Goal: Task Accomplishment & Management: Complete application form

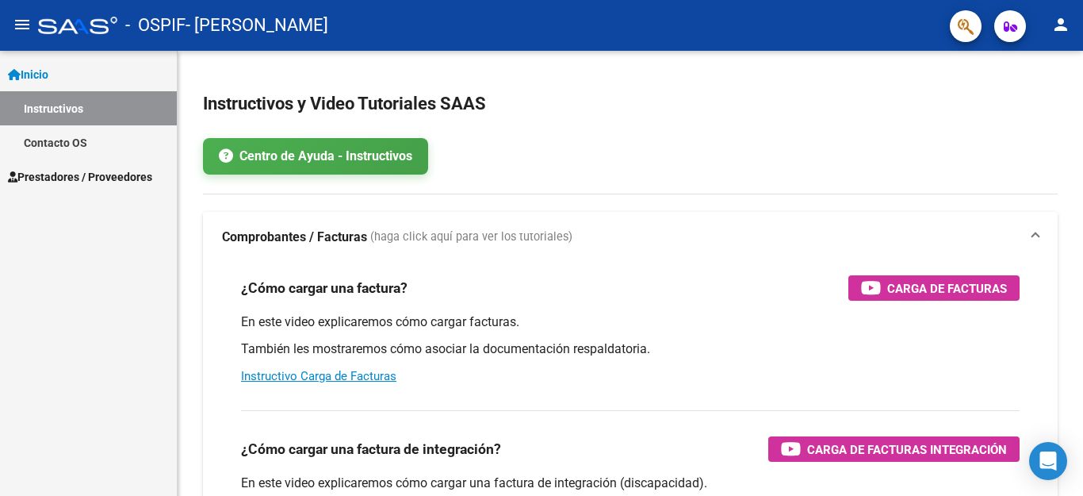
click at [124, 172] on span "Prestadores / Proveedores" at bounding box center [80, 176] width 144 height 17
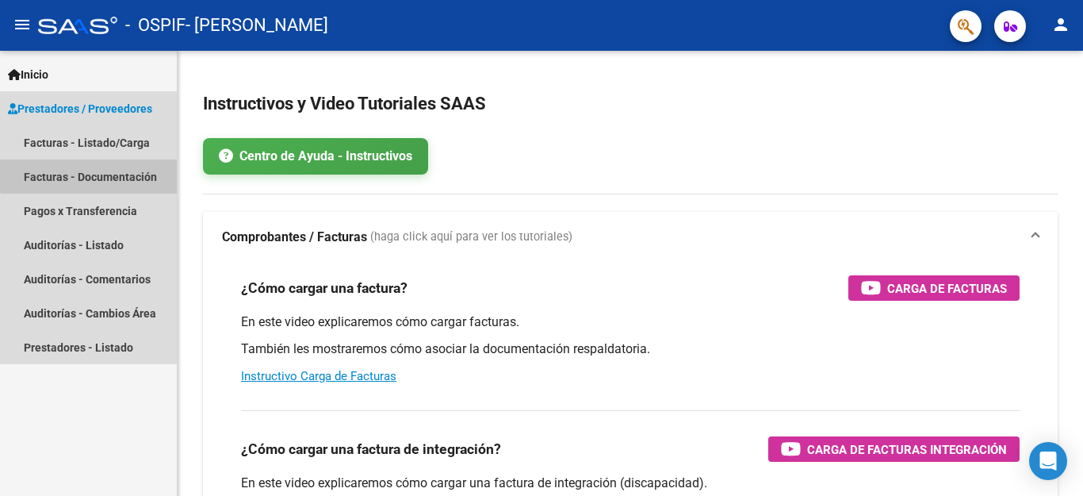
click at [124, 172] on link "Facturas - Documentación" at bounding box center [88, 176] width 177 height 34
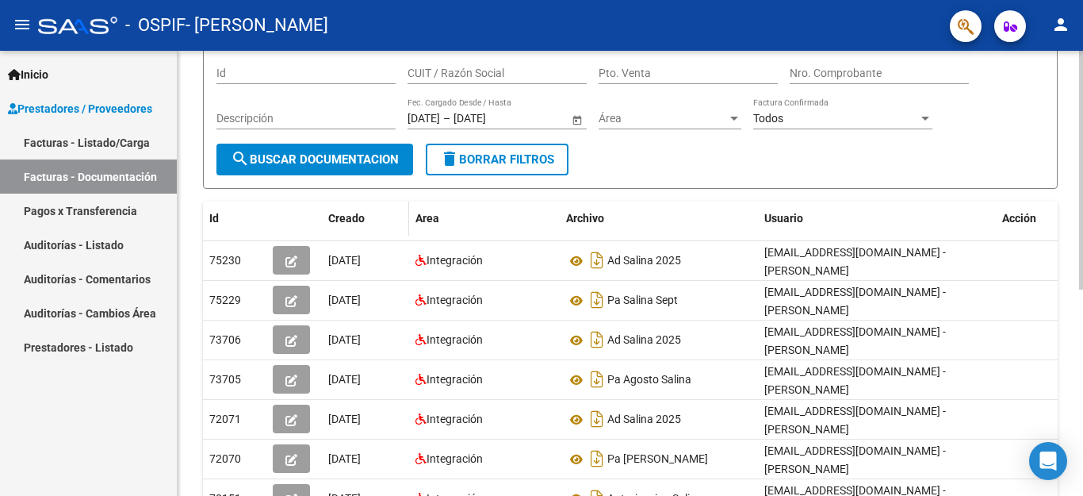
scroll to position [159, 0]
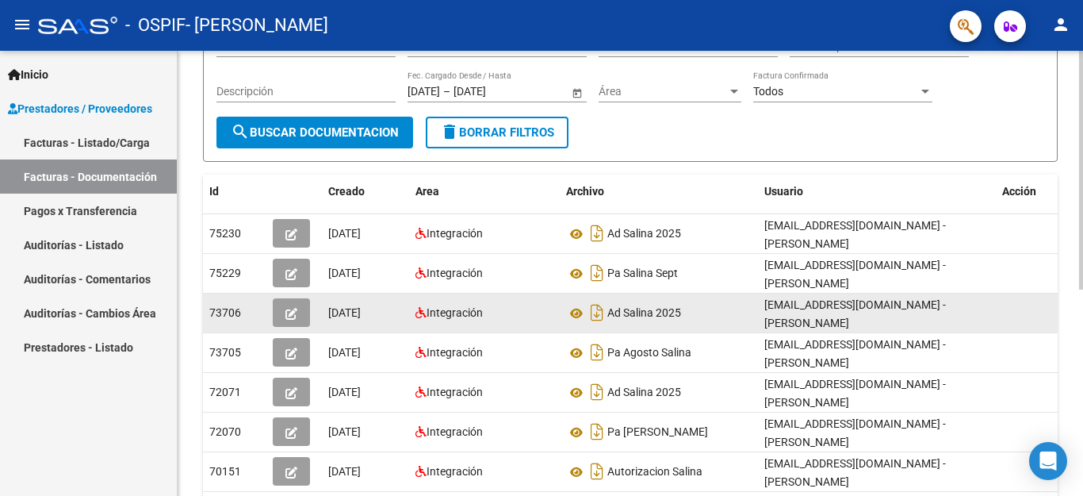
click at [397, 316] on div "[DATE]" at bounding box center [365, 313] width 75 height 18
click at [545, 312] on div "Integración" at bounding box center [485, 313] width 138 height 18
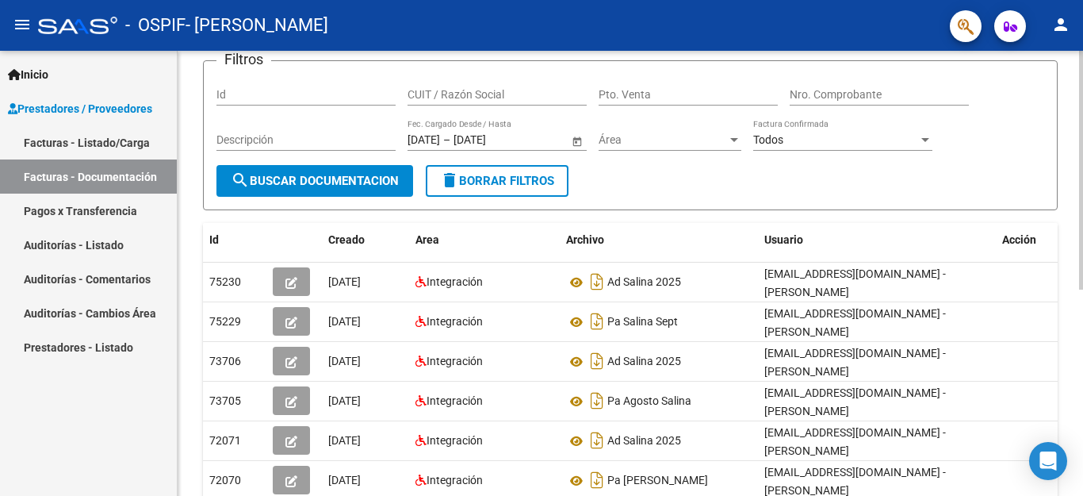
scroll to position [79, 0]
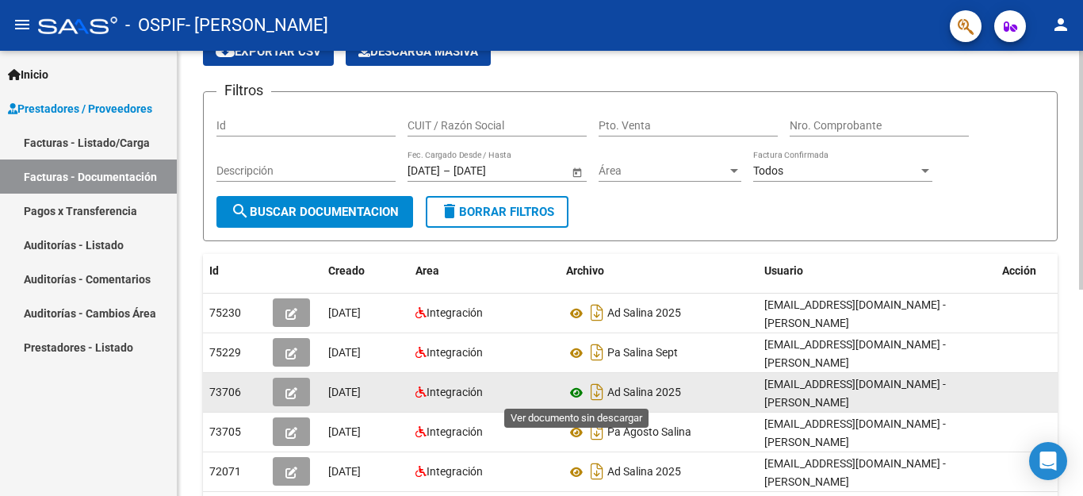
click at [576, 386] on icon at bounding box center [576, 392] width 21 height 19
click at [601, 393] on icon "Descargar documento" at bounding box center [597, 391] width 21 height 25
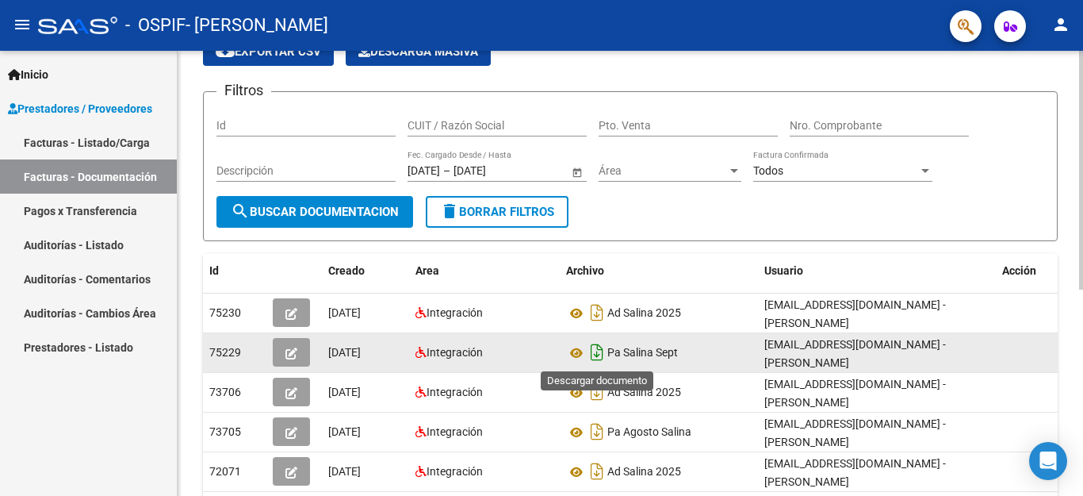
click at [589, 351] on icon "Descargar documento" at bounding box center [597, 351] width 21 height 25
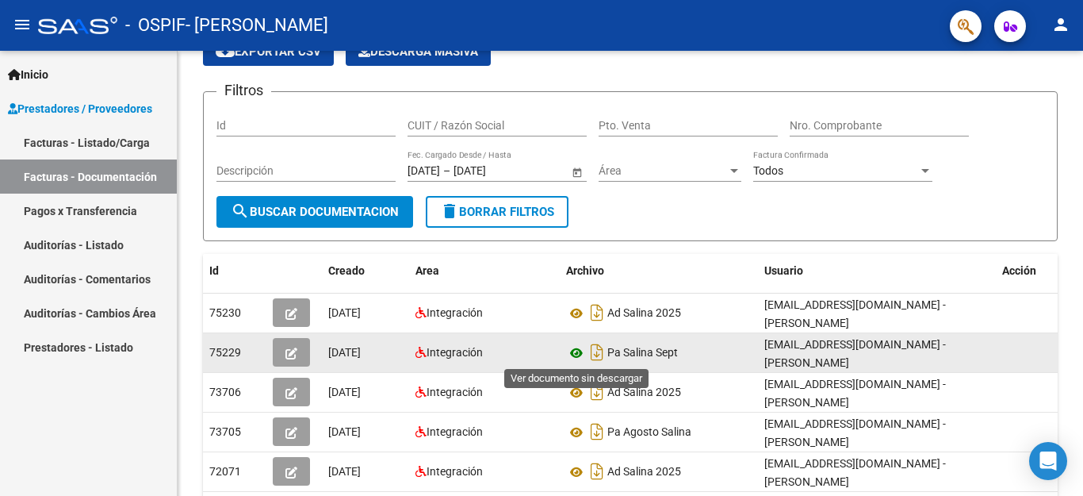
click at [575, 351] on icon at bounding box center [576, 352] width 21 height 19
click at [282, 354] on button "button" at bounding box center [291, 352] width 37 height 29
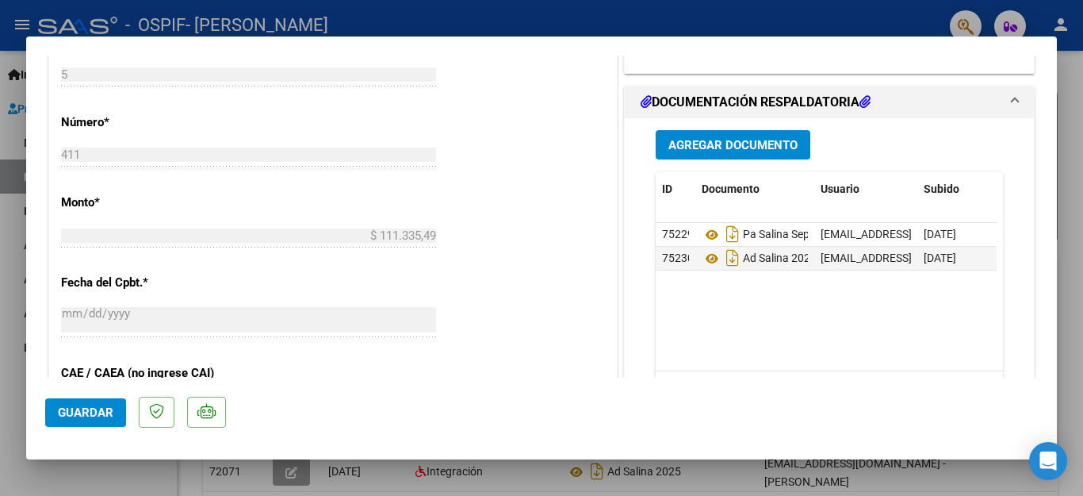
scroll to position [714, 0]
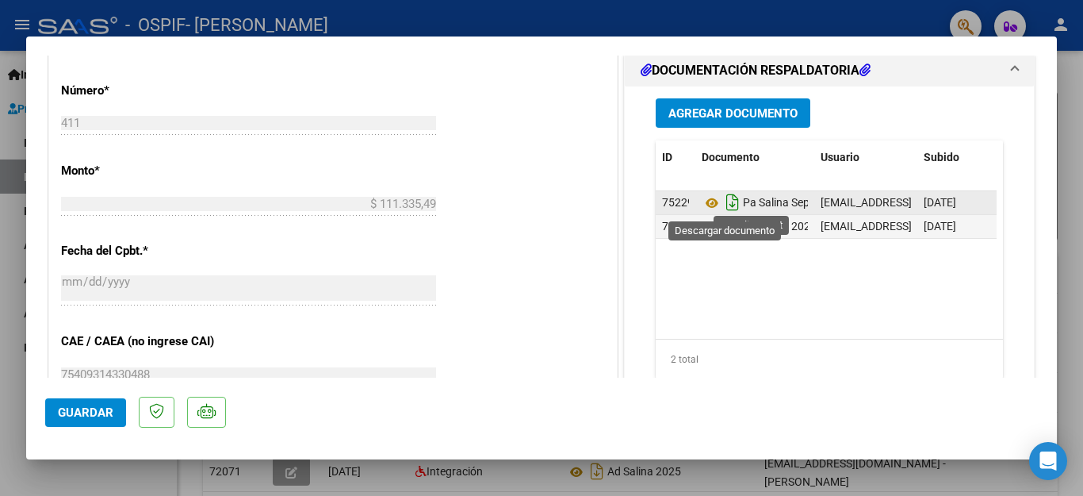
click at [723, 207] on icon "Descargar documento" at bounding box center [733, 202] width 21 height 25
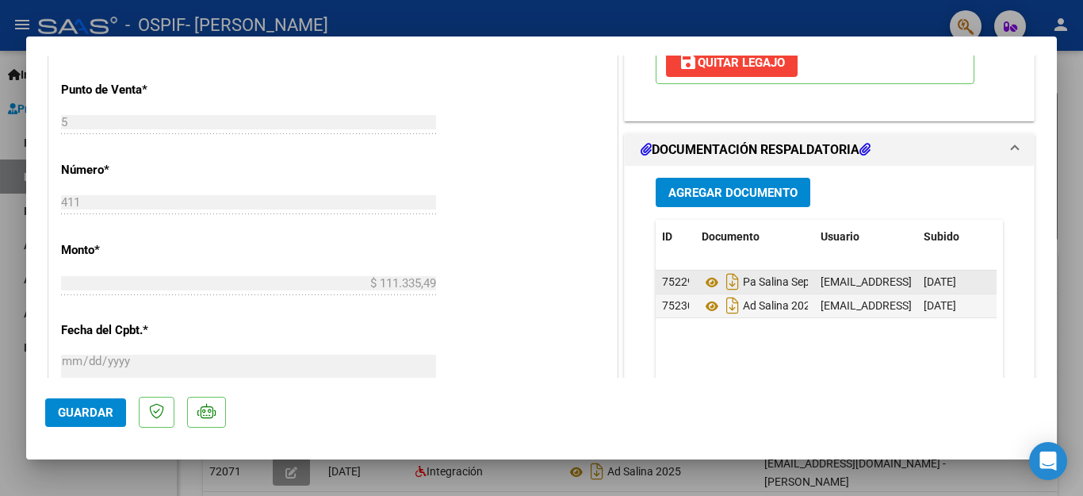
click at [747, 193] on span "Agregar Documento" at bounding box center [733, 193] width 129 height 14
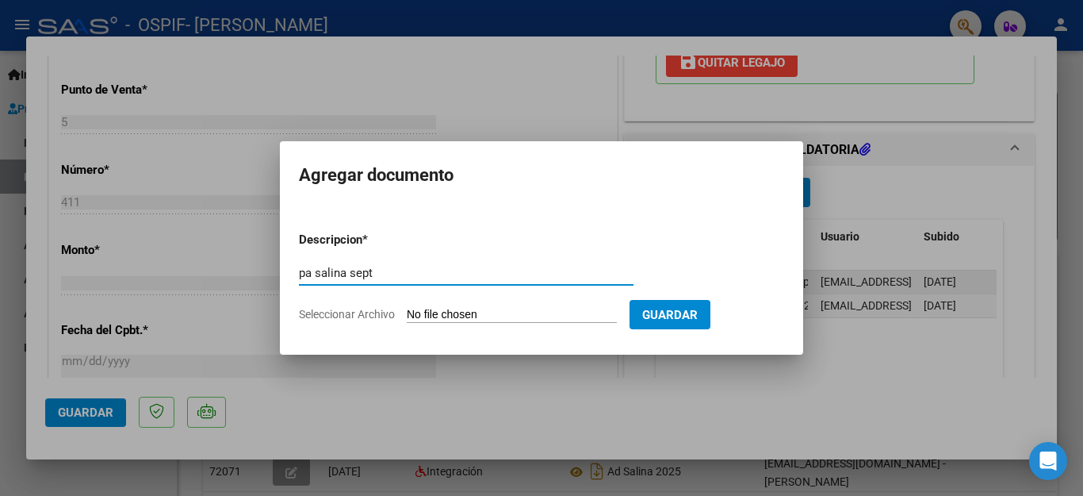
type input "pa salina sept"
click at [470, 318] on input "Seleccionar Archivo" at bounding box center [512, 315] width 210 height 15
type input "C:\fakepath\pa sept salina.pdf"
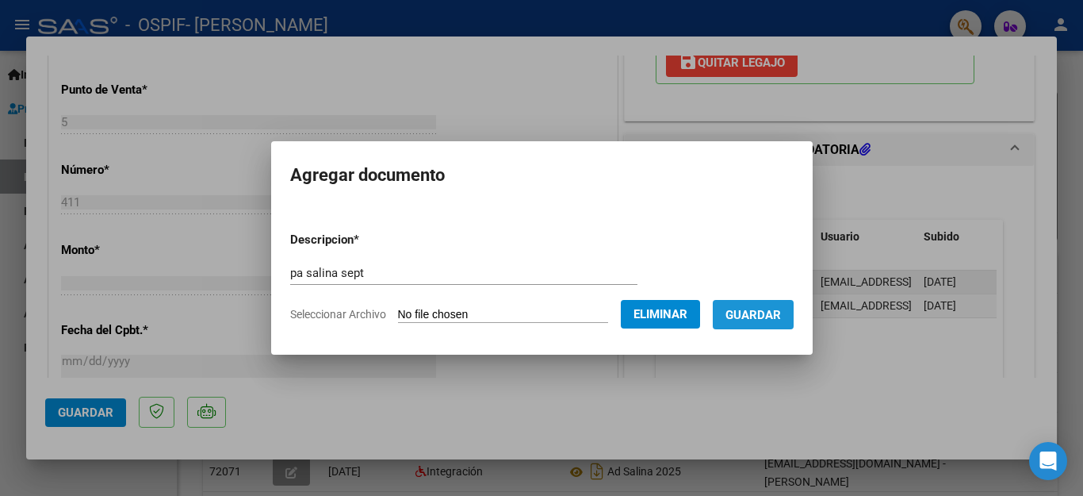
click at [757, 316] on span "Guardar" at bounding box center [754, 315] width 56 height 14
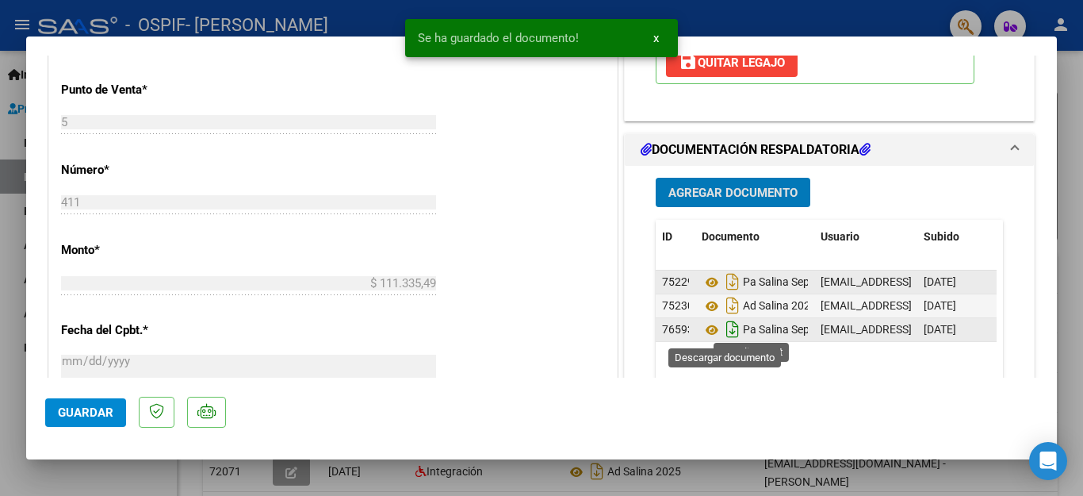
click at [727, 335] on icon "Descargar documento" at bounding box center [733, 328] width 21 height 25
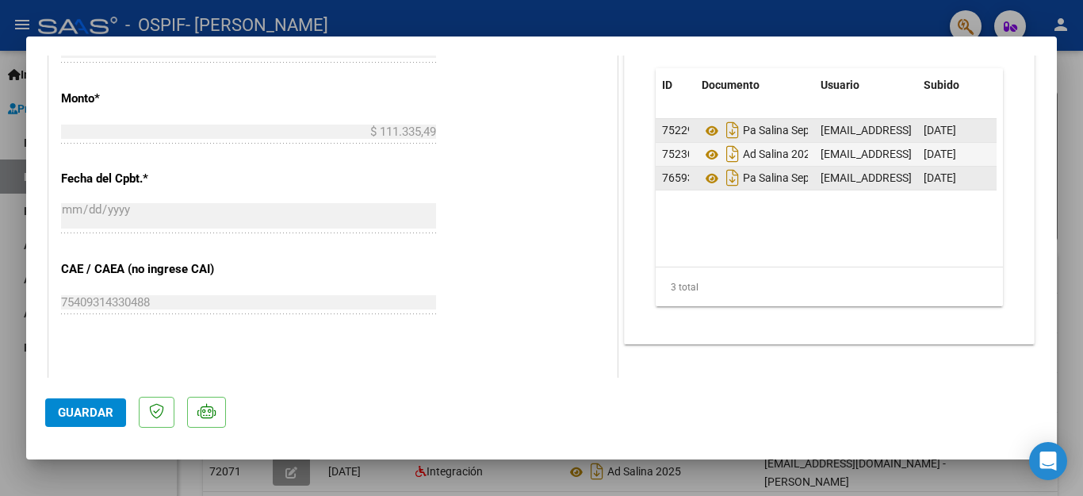
scroll to position [793, 0]
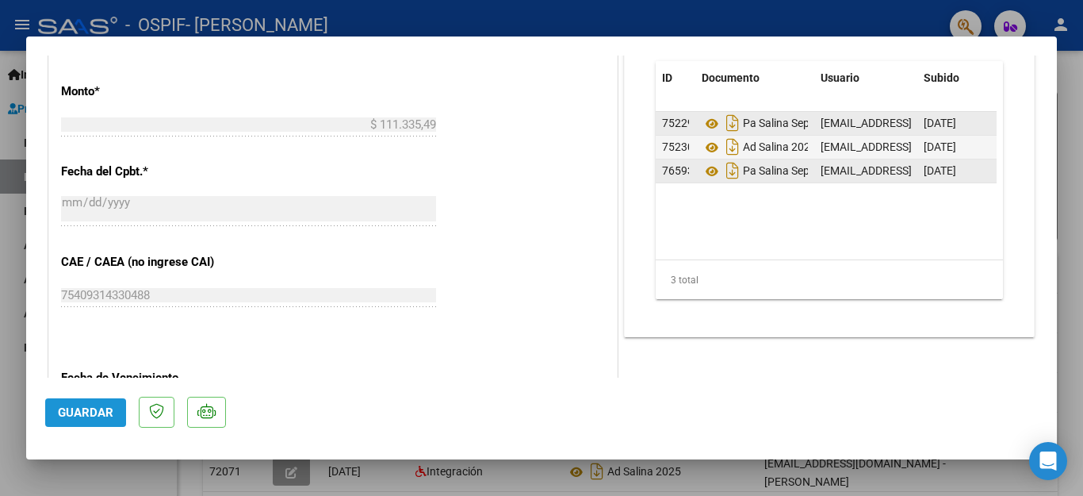
click at [102, 408] on span "Guardar" at bounding box center [86, 412] width 56 height 14
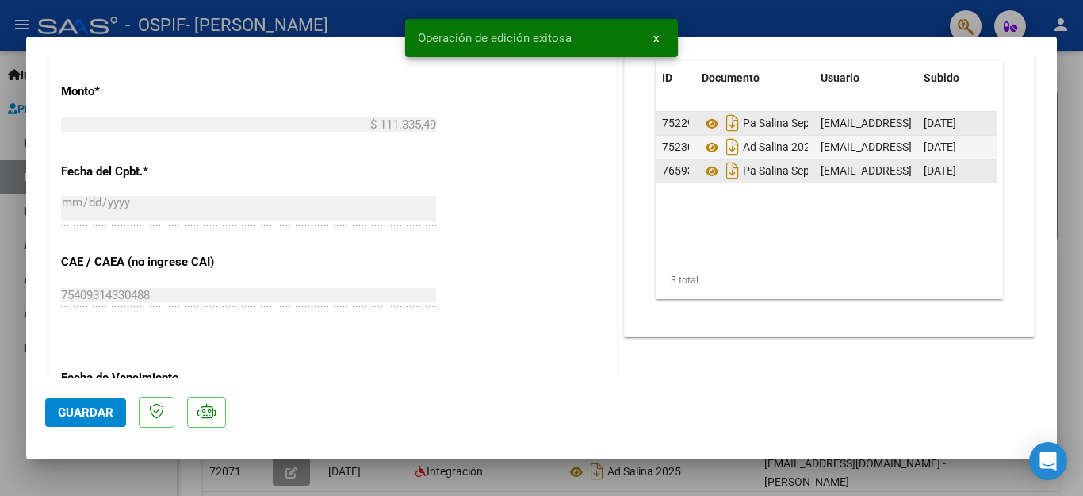
click at [1083, 100] on div at bounding box center [541, 248] width 1083 height 496
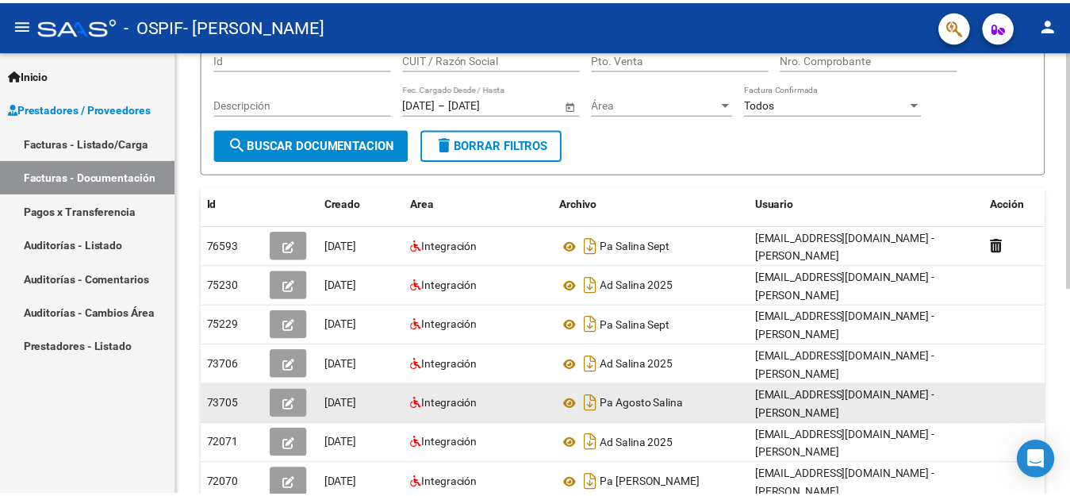
scroll to position [159, 0]
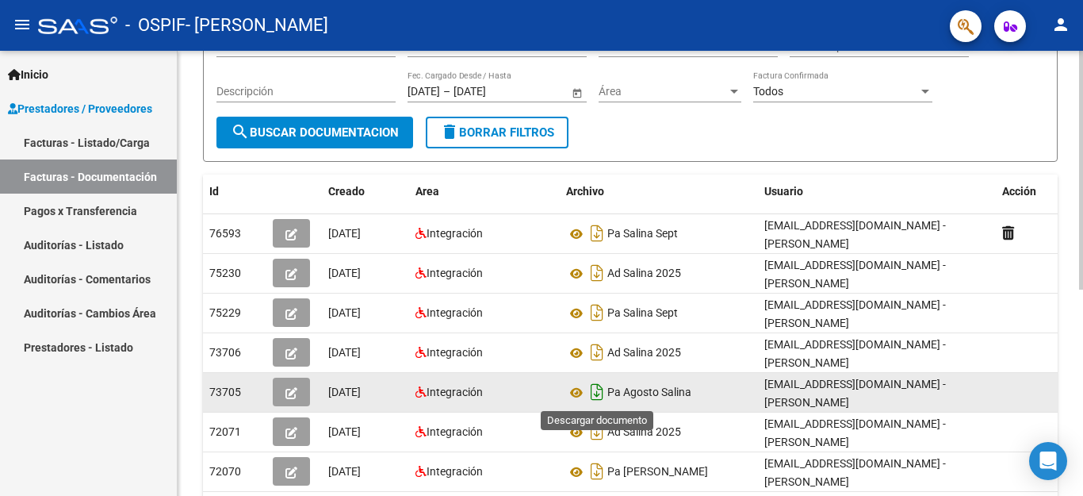
click at [591, 387] on icon "Descargar documento" at bounding box center [597, 391] width 21 height 25
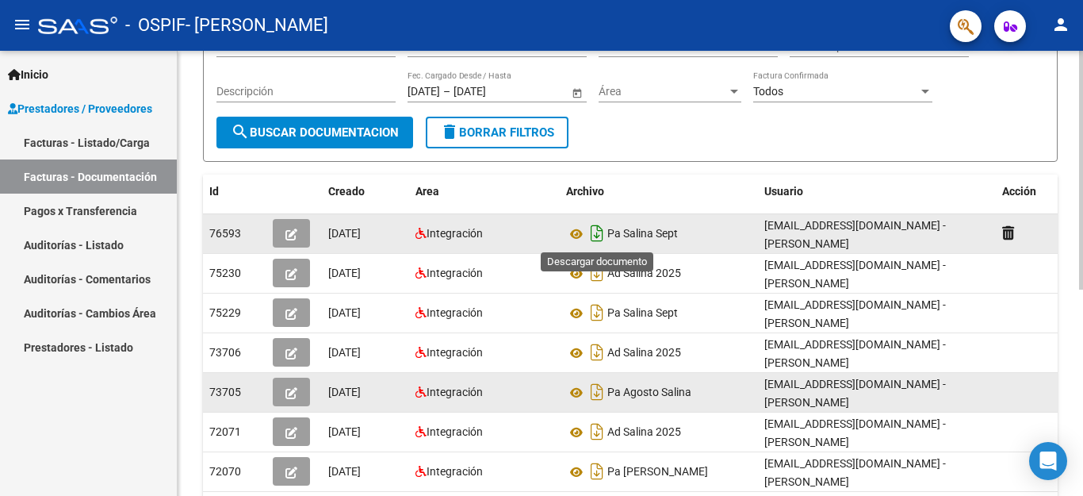
click at [597, 229] on icon "Descargar documento" at bounding box center [597, 232] width 21 height 25
click at [1049, 17] on button "person" at bounding box center [1061, 26] width 32 height 32
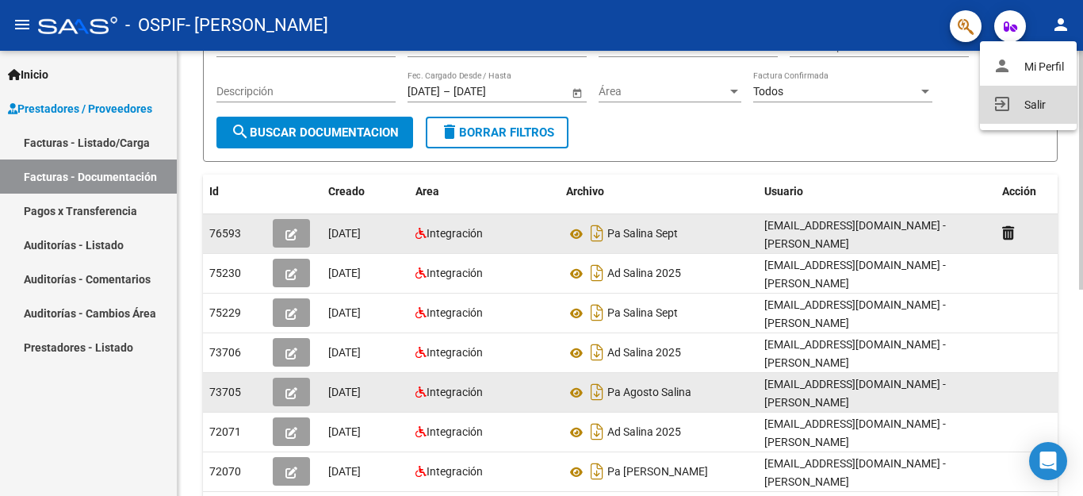
click at [1033, 100] on button "exit_to_app Salir" at bounding box center [1028, 105] width 97 height 38
